Goal: Transaction & Acquisition: Book appointment/travel/reservation

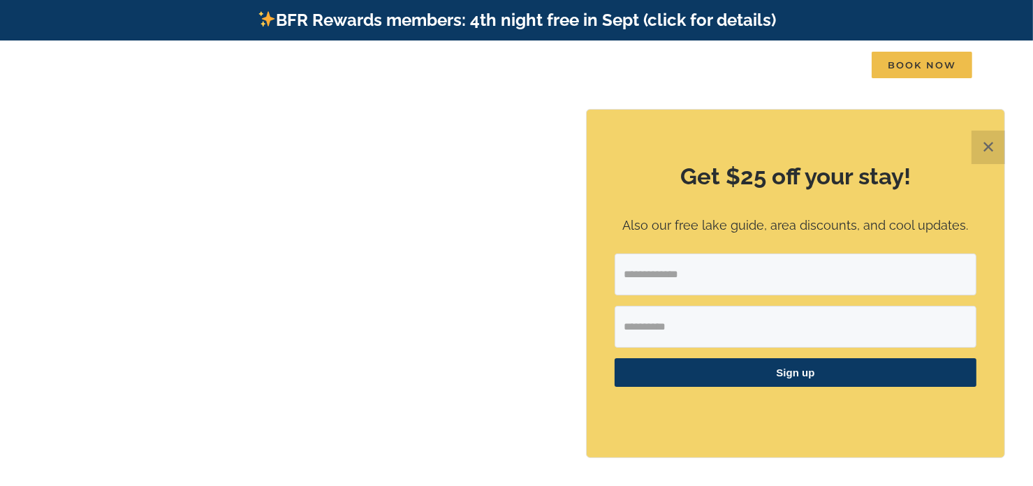
click at [995, 147] on button "✕" at bounding box center [989, 148] width 34 height 34
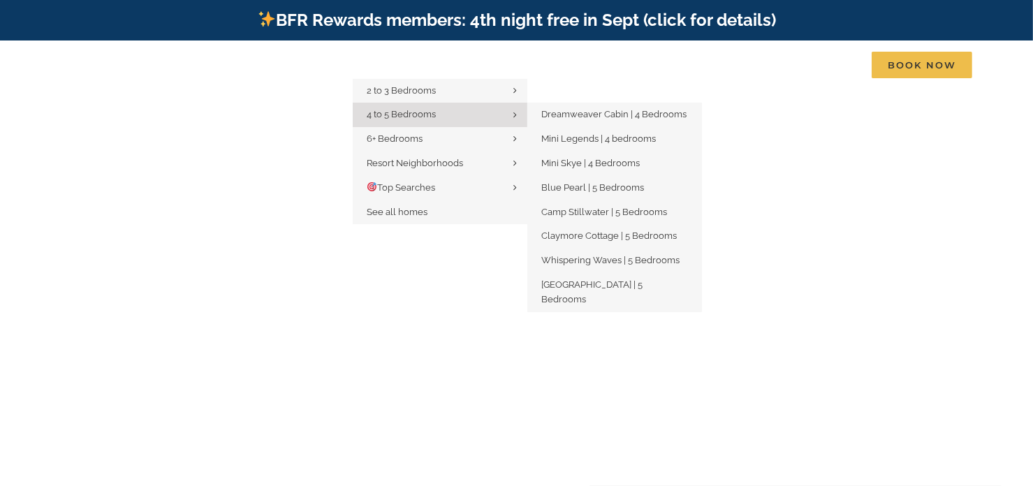
click at [407, 110] on span "4 to 5 Bedrooms" at bounding box center [401, 114] width 69 height 10
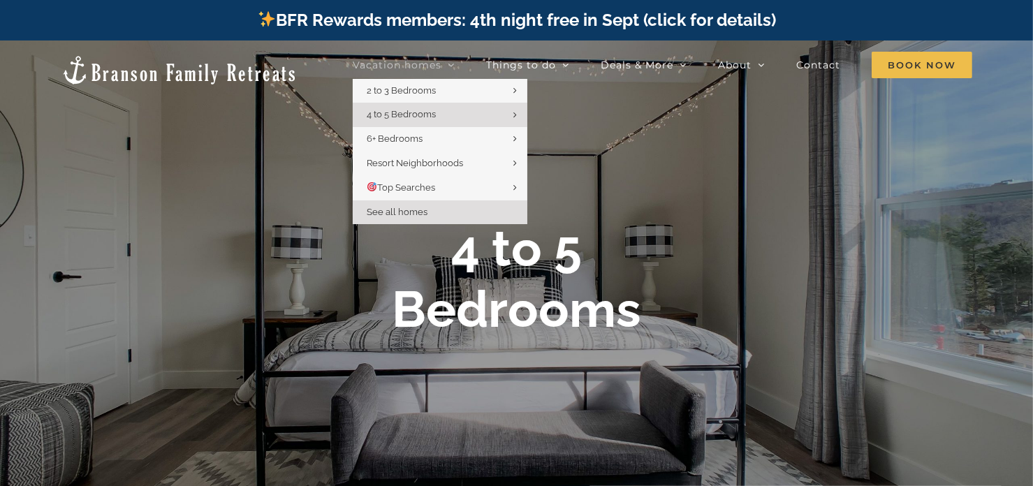
click at [407, 212] on span "See all homes" at bounding box center [397, 212] width 61 height 10
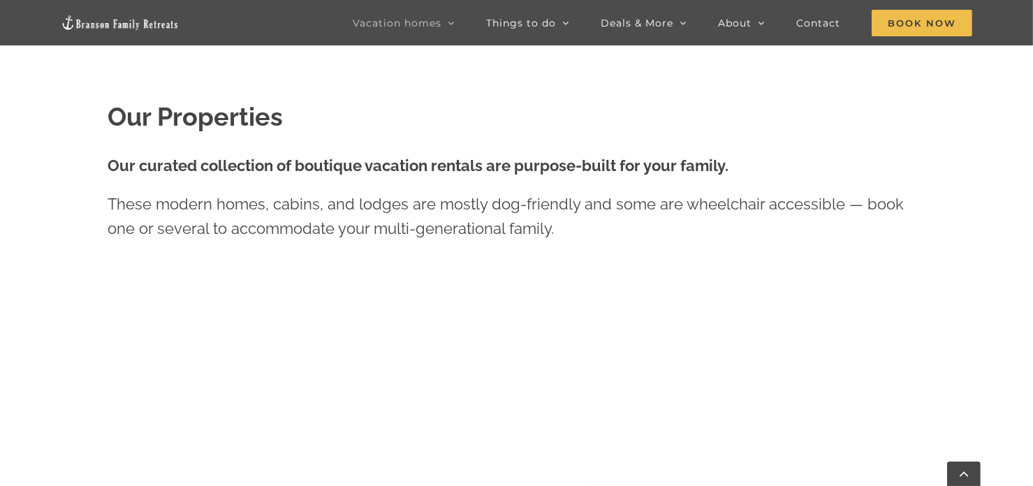
scroll to position [422, 0]
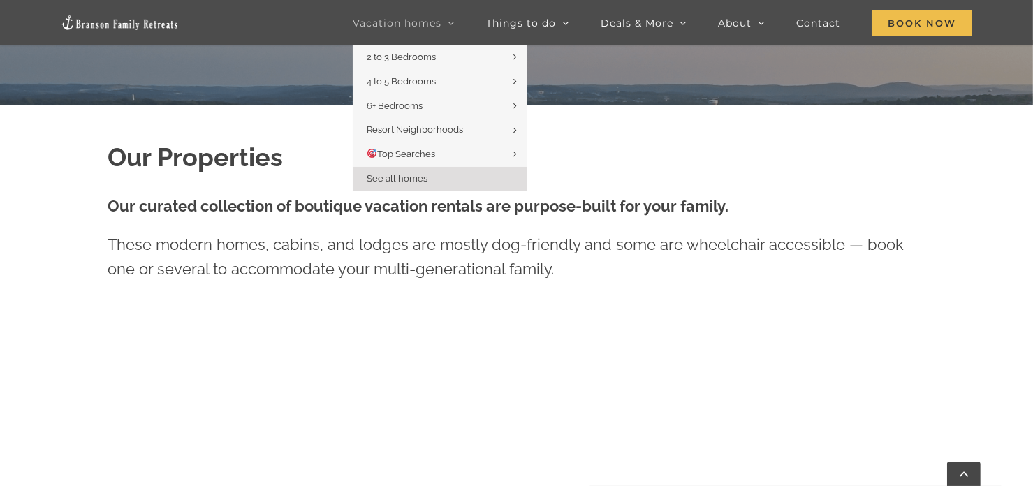
click at [398, 180] on span "See all homes" at bounding box center [397, 178] width 61 height 10
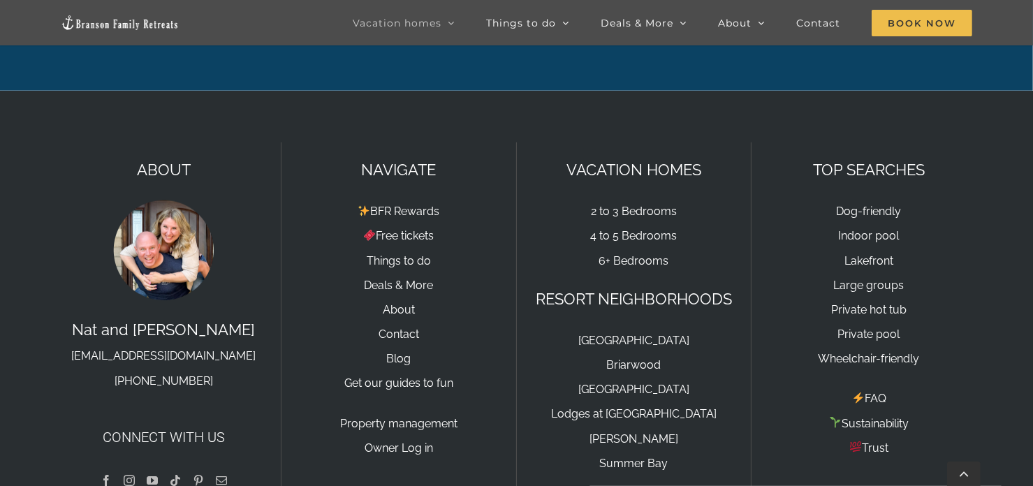
scroll to position [1335, 0]
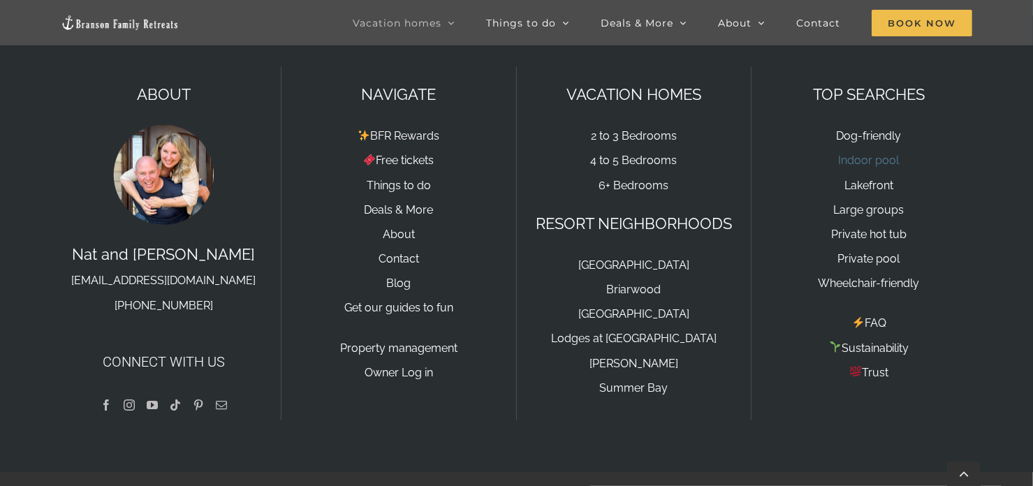
click at [876, 154] on link "Indoor pool" at bounding box center [869, 160] width 61 height 13
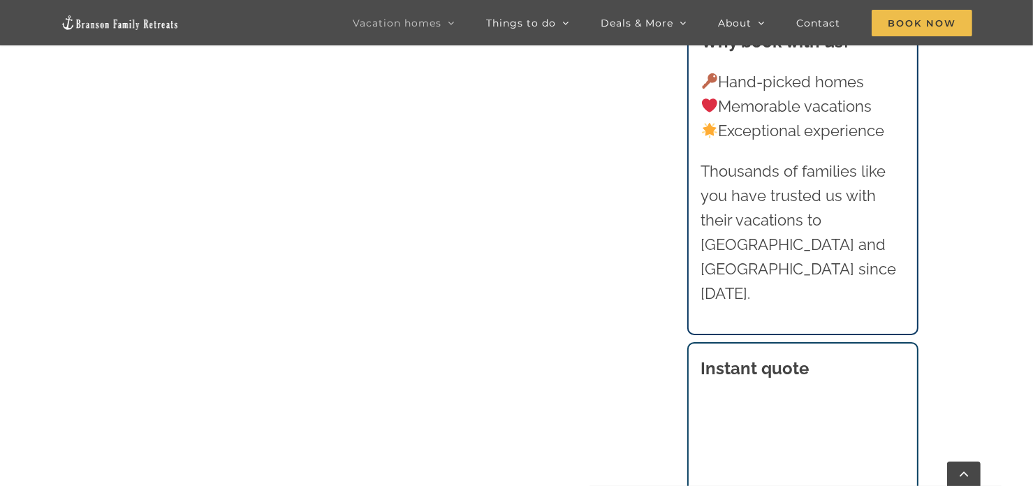
scroll to position [865, 0]
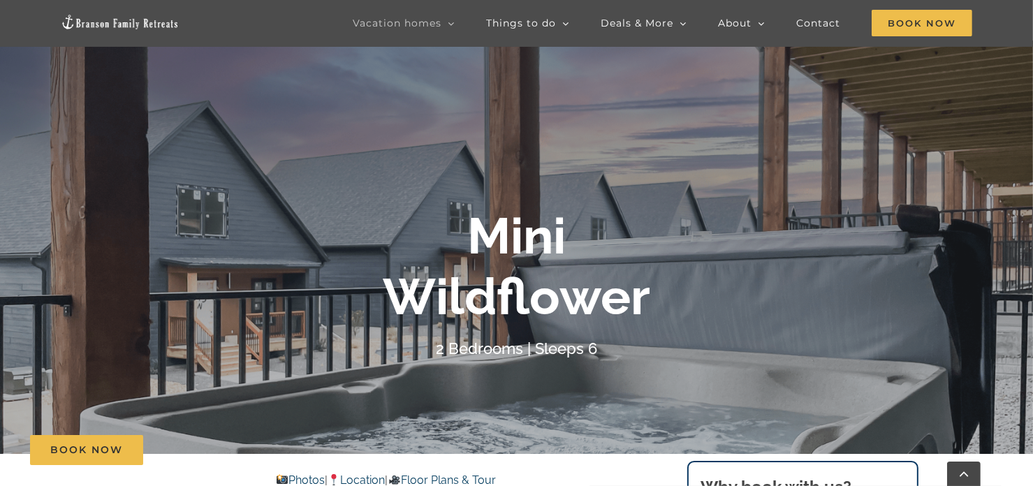
scroll to position [279, 0]
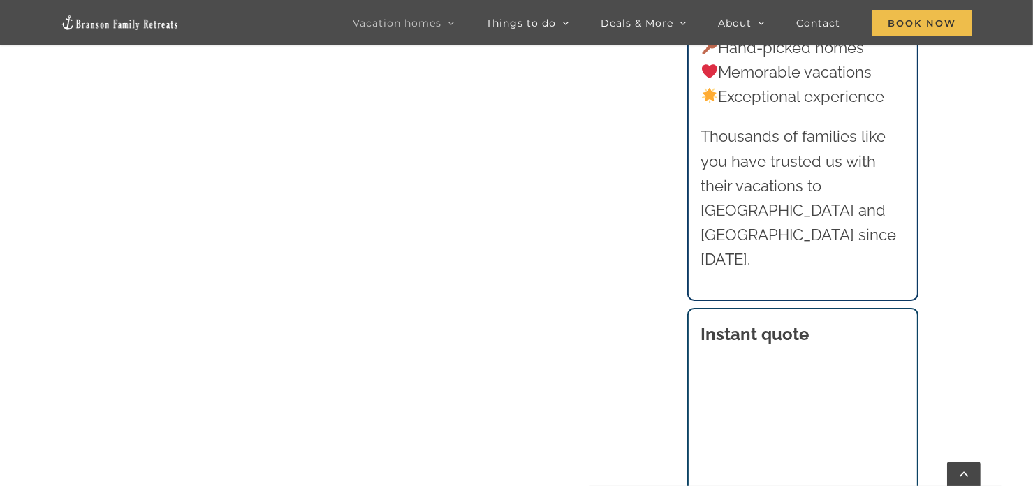
scroll to position [1005, 0]
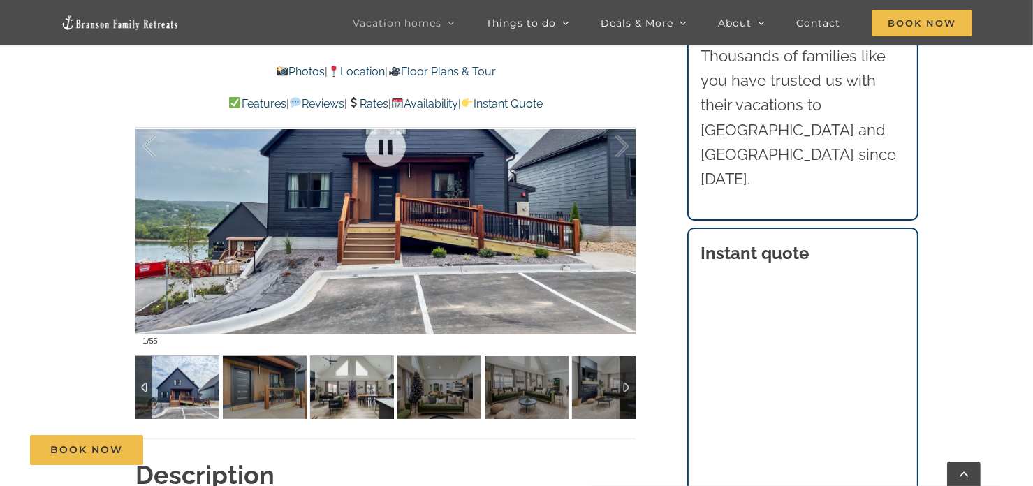
scroll to position [1118, 0]
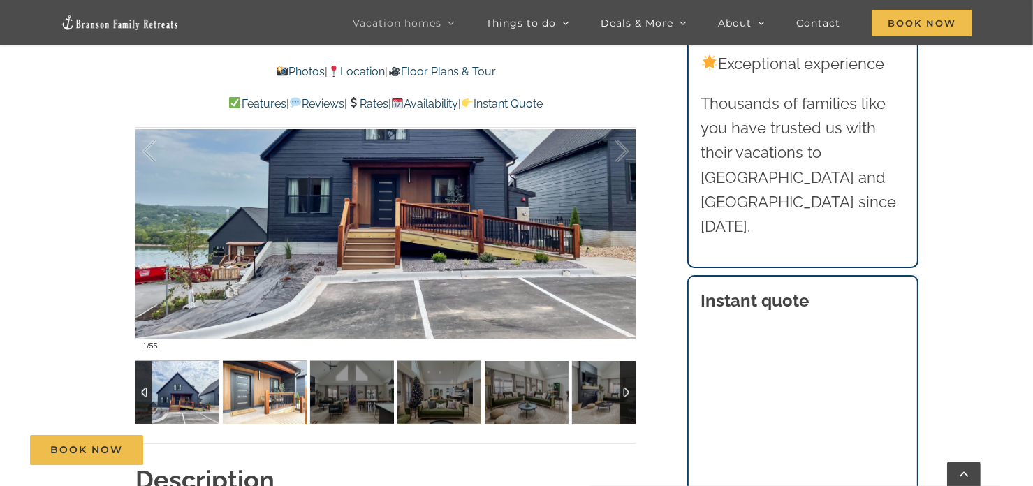
click at [278, 399] on img at bounding box center [265, 392] width 84 height 63
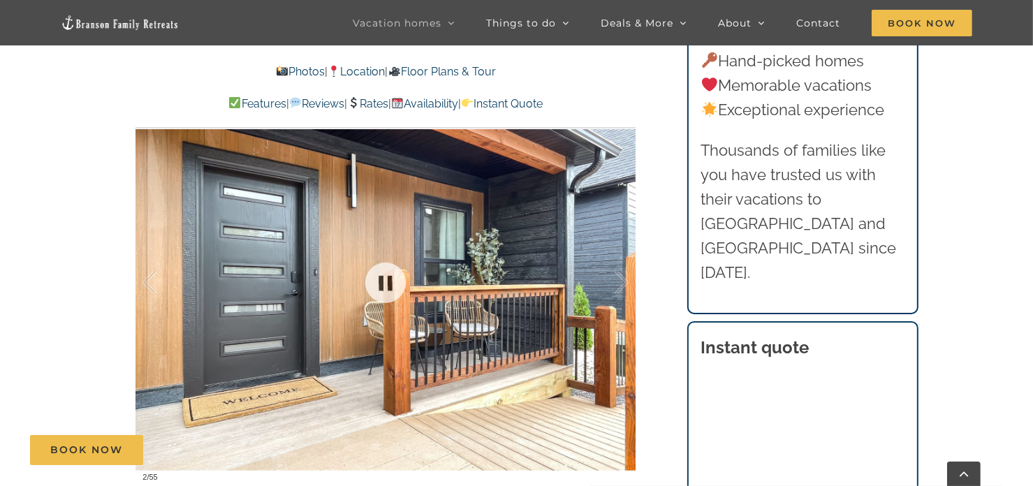
scroll to position [978, 0]
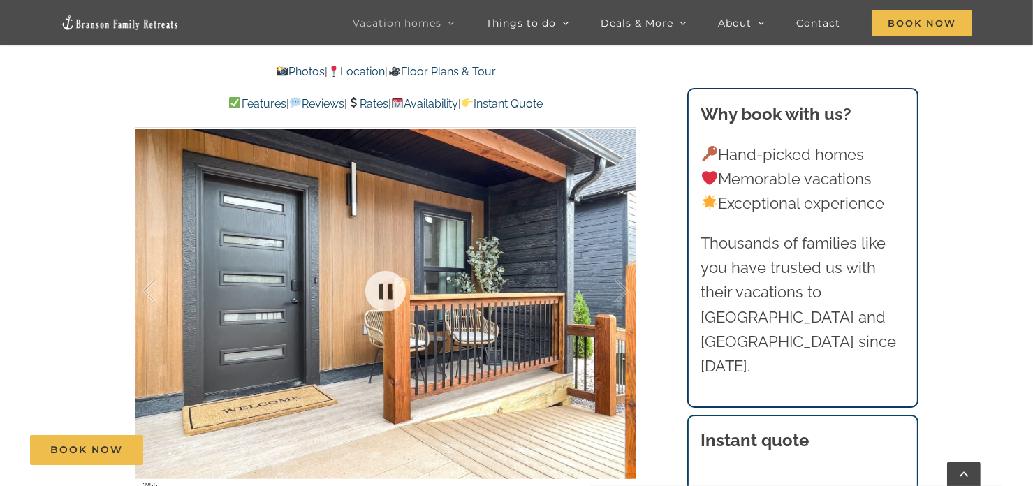
click at [598, 339] on div at bounding box center [386, 291] width 500 height 411
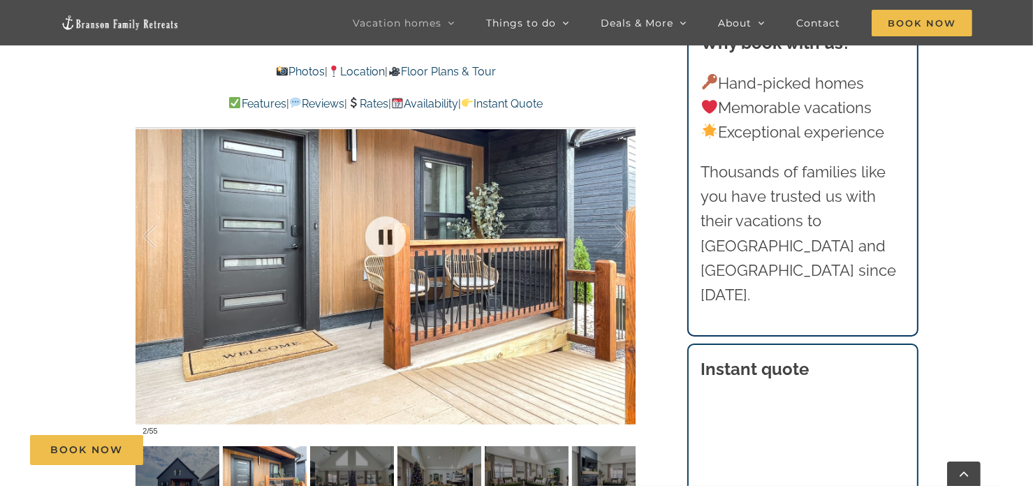
scroll to position [1118, 0]
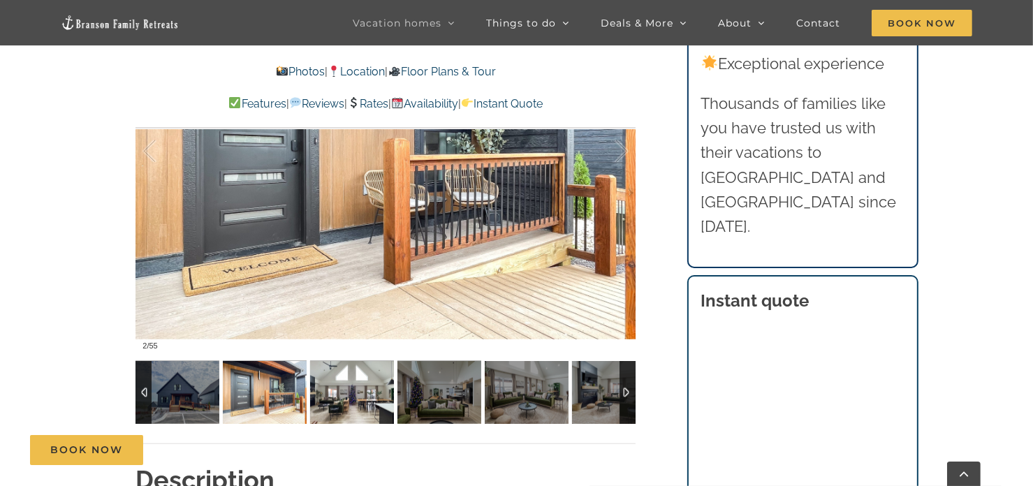
click at [336, 390] on img at bounding box center [352, 392] width 84 height 63
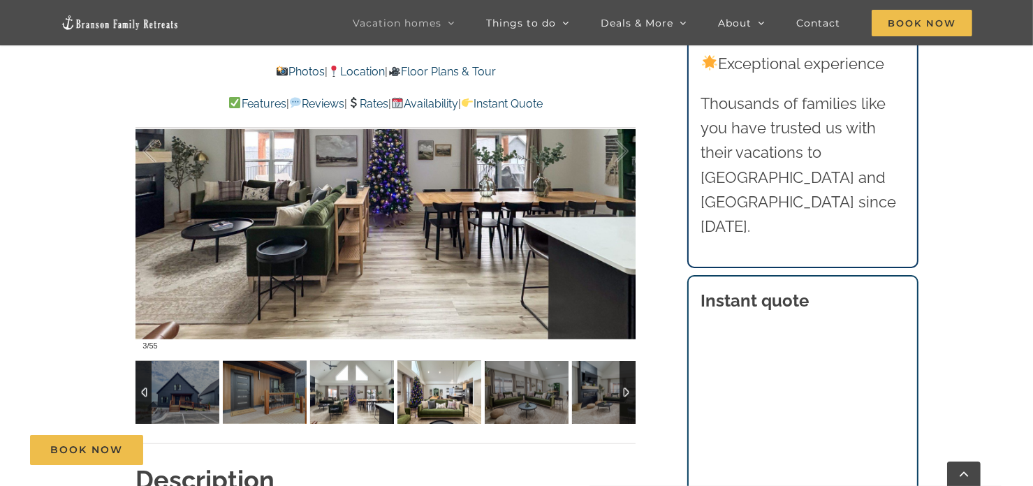
click at [453, 389] on img at bounding box center [440, 392] width 84 height 63
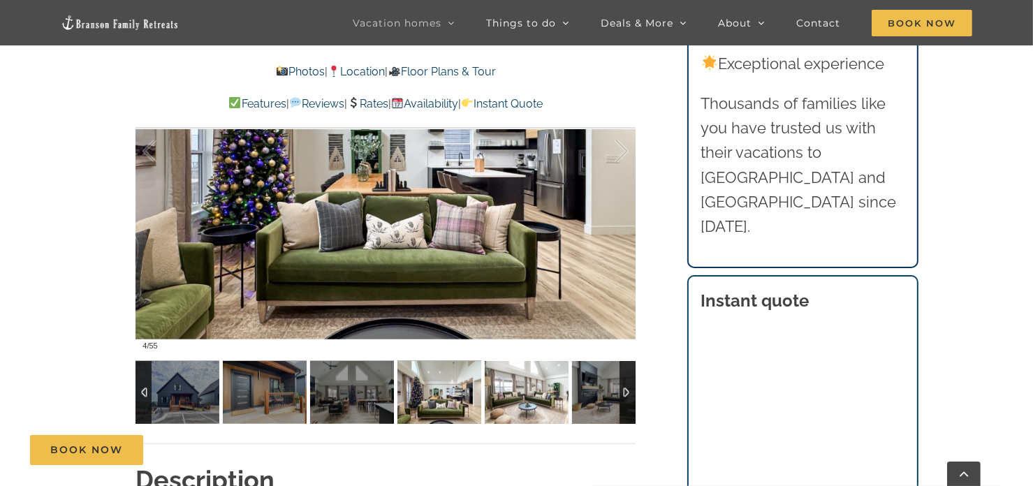
click at [533, 399] on img at bounding box center [527, 392] width 84 height 63
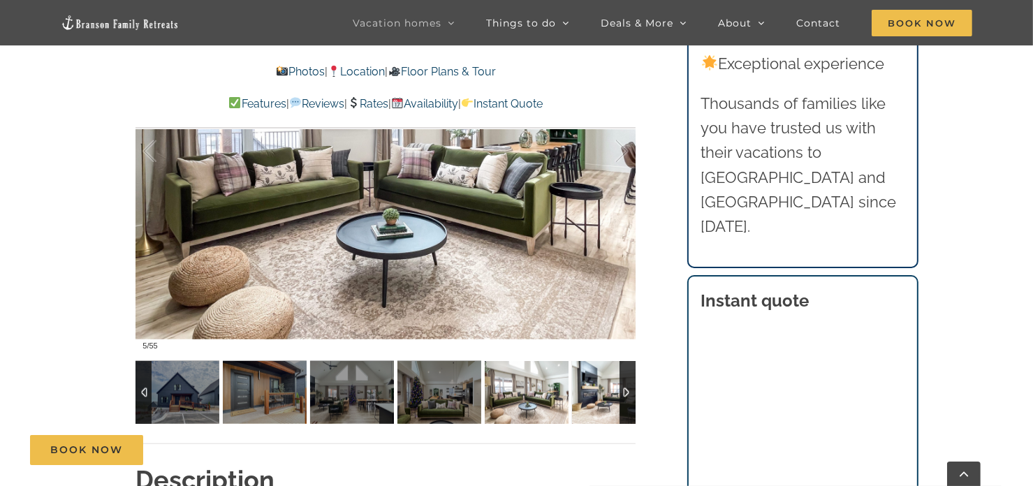
click at [604, 399] on img at bounding box center [614, 392] width 84 height 63
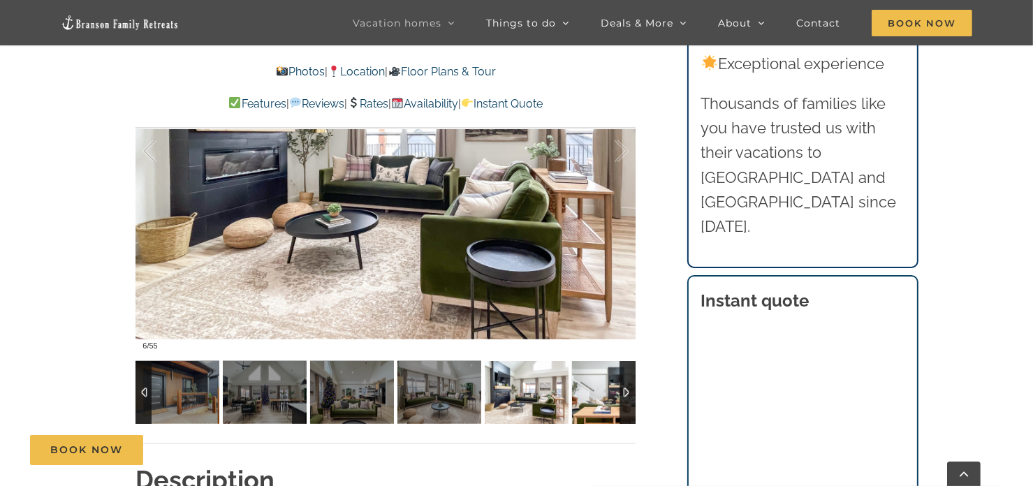
click at [595, 392] on img at bounding box center [614, 392] width 84 height 63
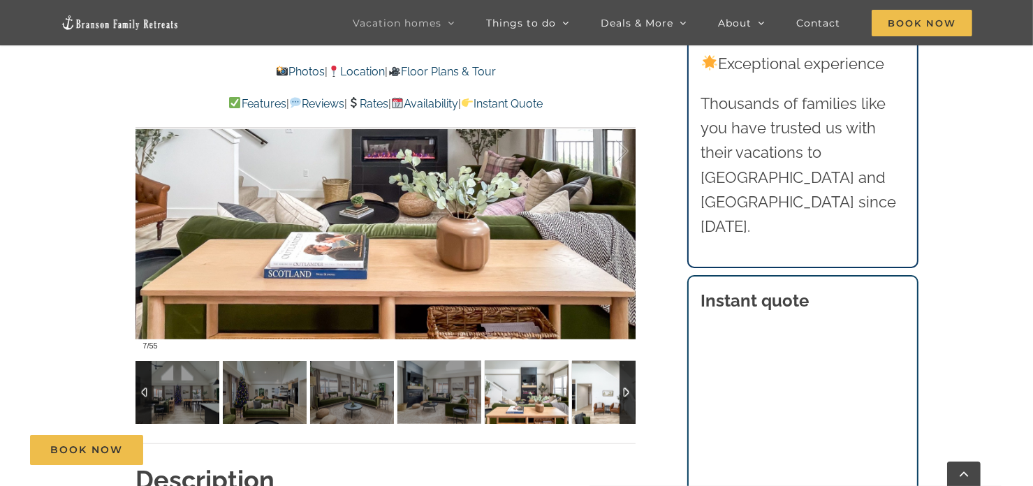
click at [607, 379] on img at bounding box center [614, 392] width 84 height 63
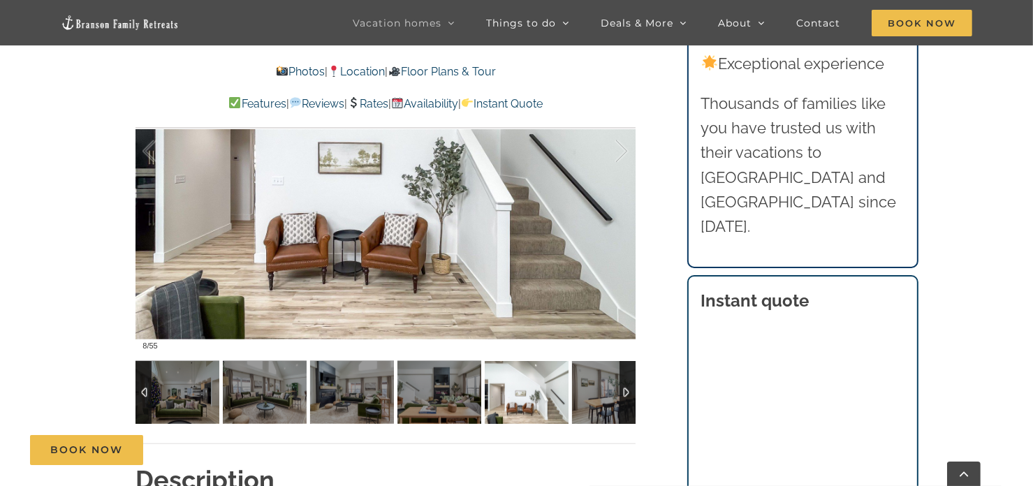
click at [630, 396] on div at bounding box center [628, 392] width 16 height 63
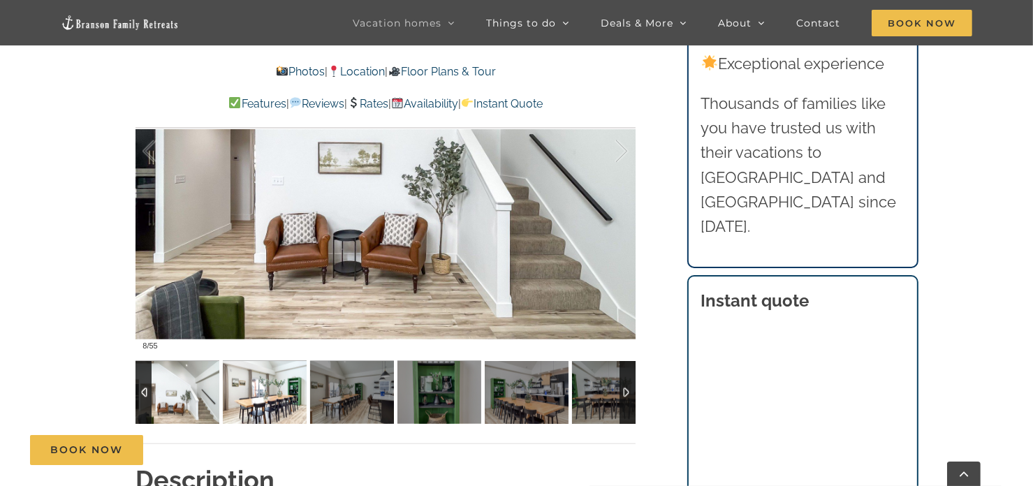
click at [268, 395] on img at bounding box center [265, 392] width 84 height 63
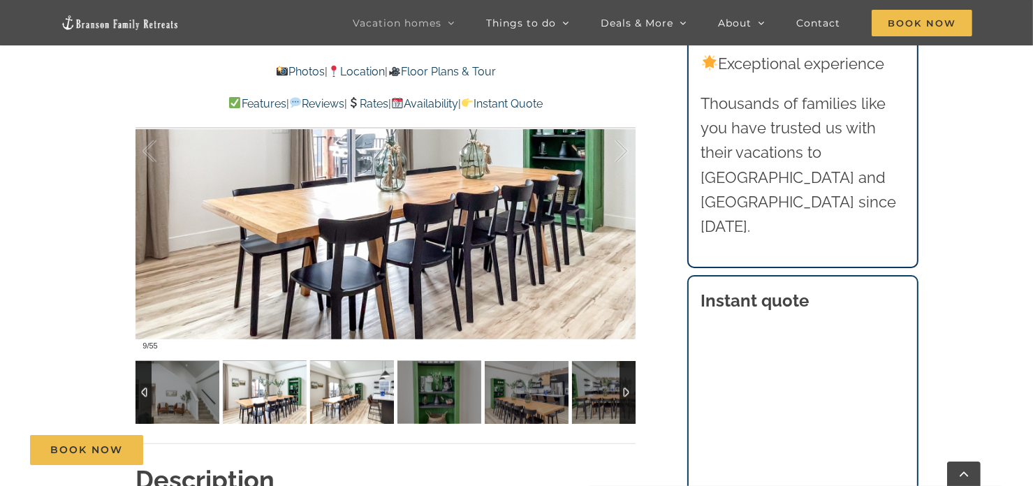
click at [361, 395] on img at bounding box center [352, 392] width 84 height 63
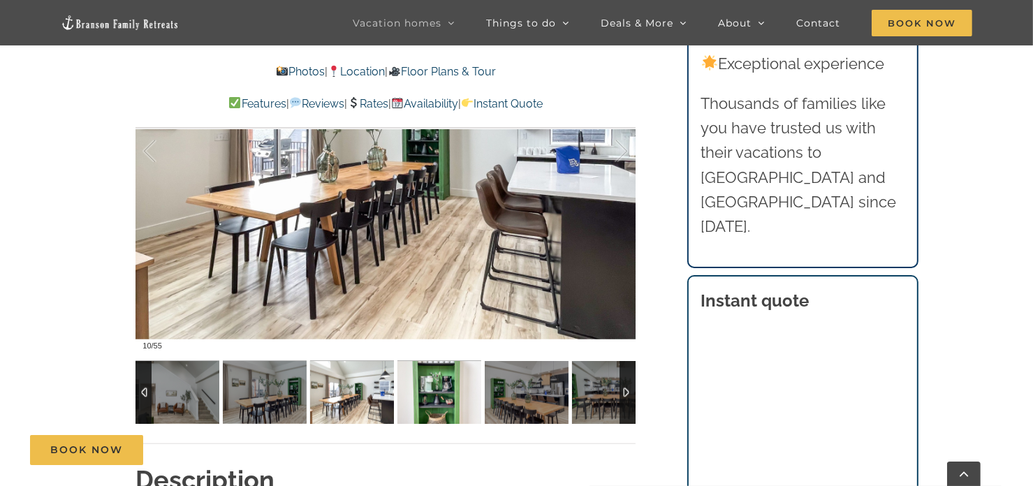
click at [438, 396] on img at bounding box center [440, 392] width 84 height 63
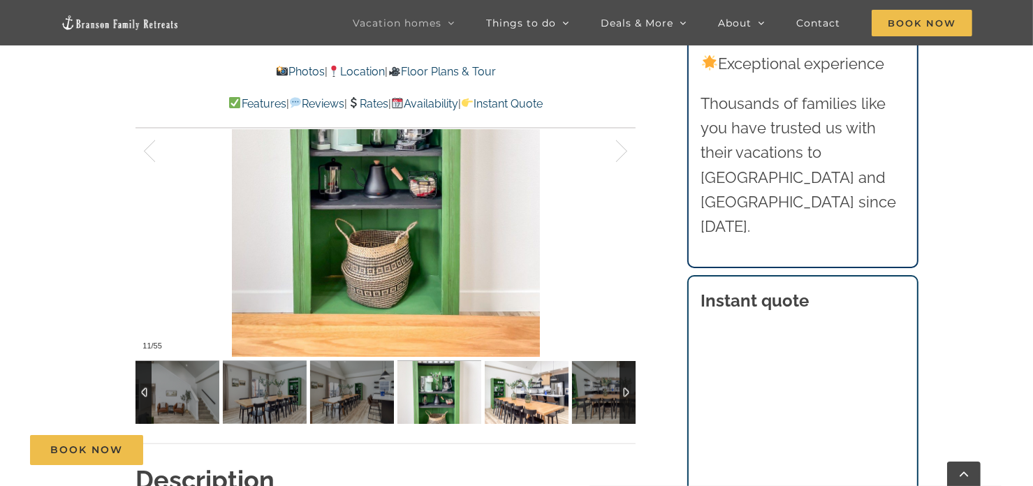
click at [511, 398] on img at bounding box center [527, 392] width 84 height 63
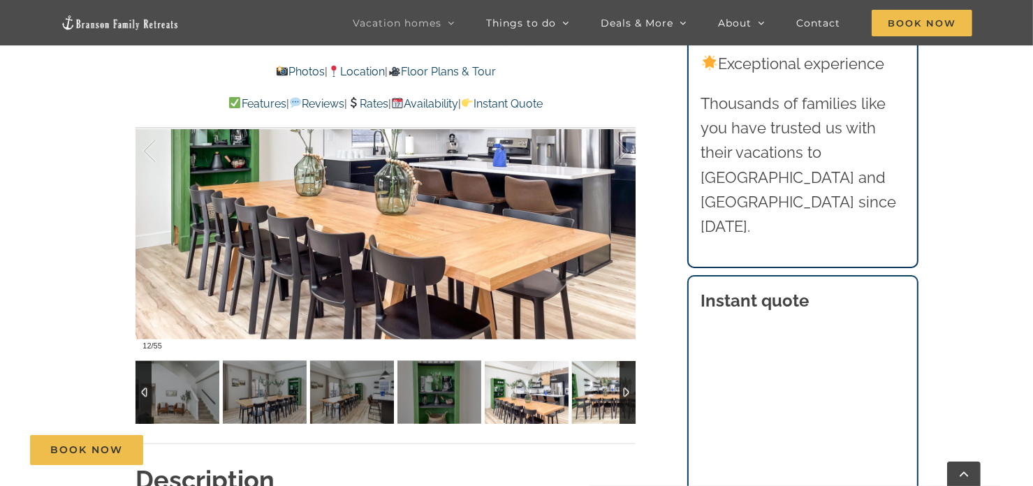
click at [594, 398] on img at bounding box center [614, 392] width 84 height 63
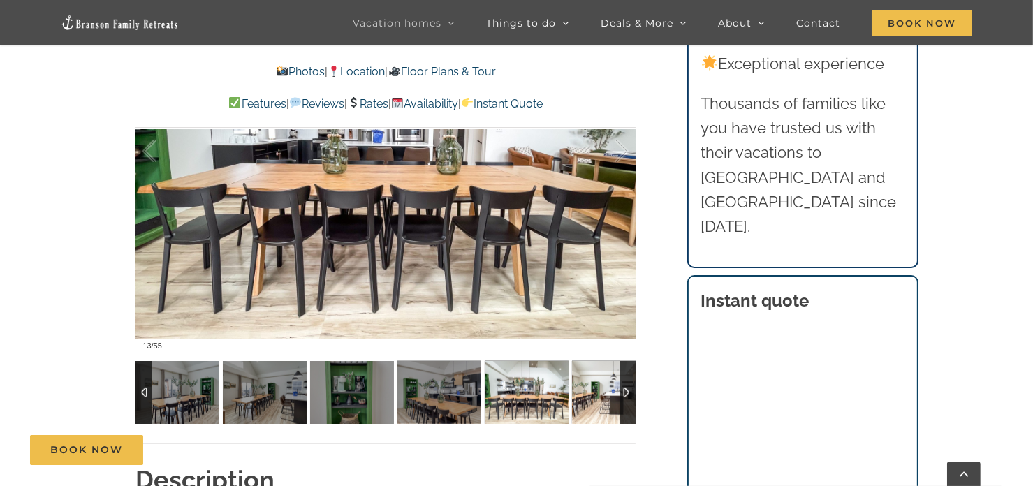
click at [596, 395] on img at bounding box center [614, 392] width 84 height 63
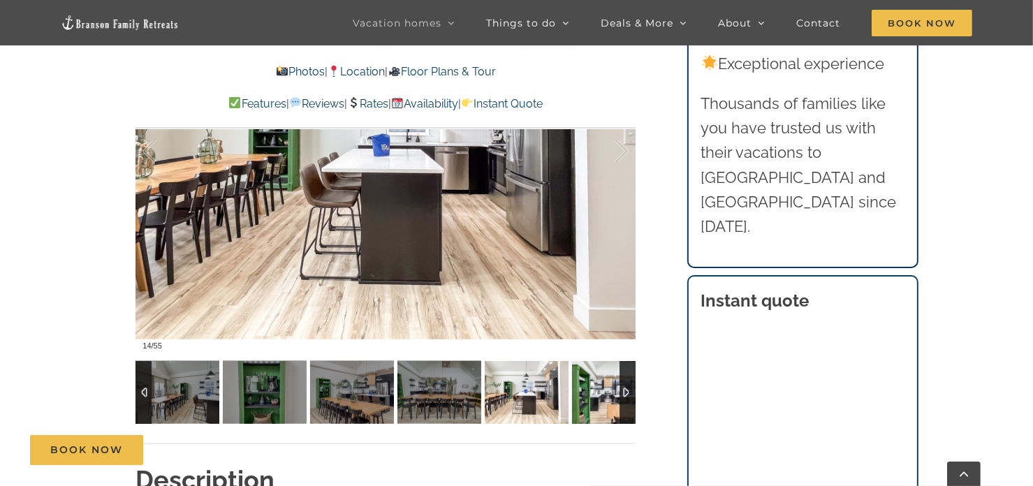
click at [600, 395] on img at bounding box center [614, 392] width 84 height 63
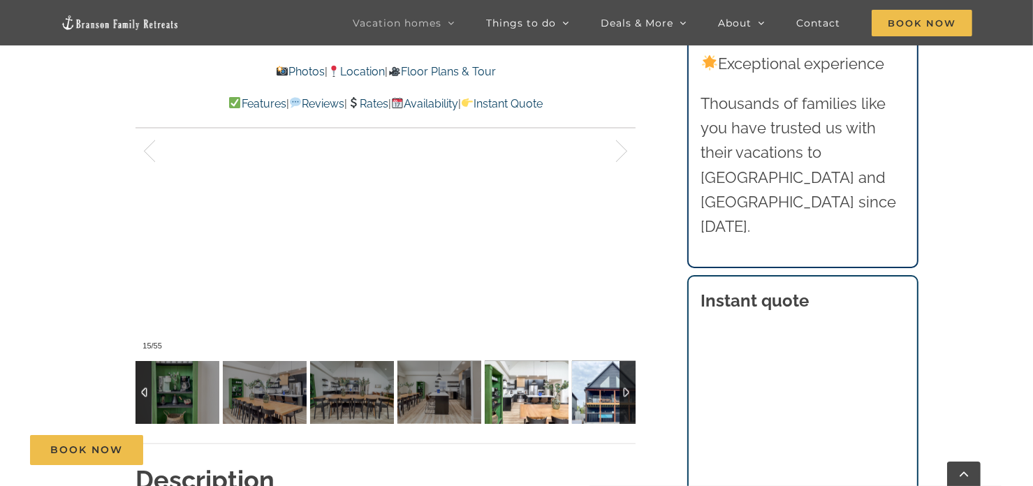
click at [597, 395] on img at bounding box center [614, 392] width 84 height 63
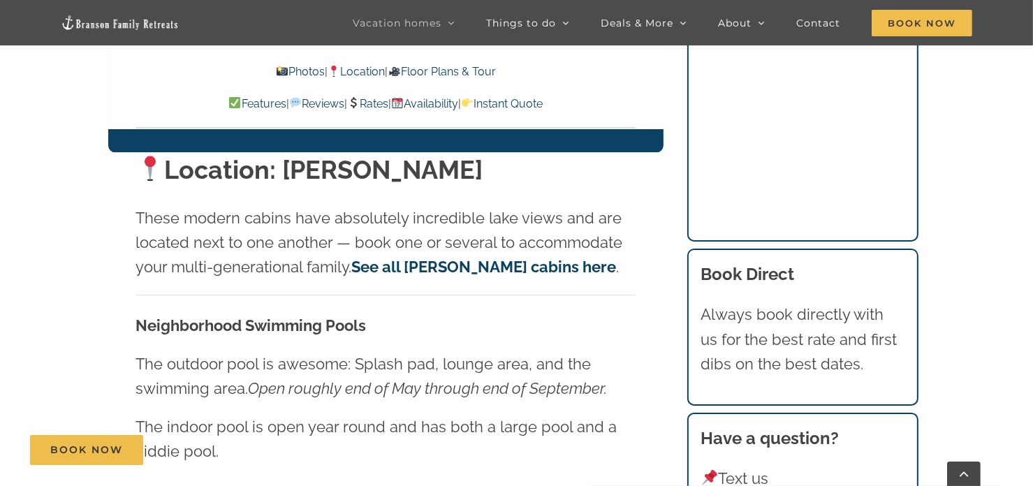
scroll to position [3284, 0]
